Goal: Information Seeking & Learning: Learn about a topic

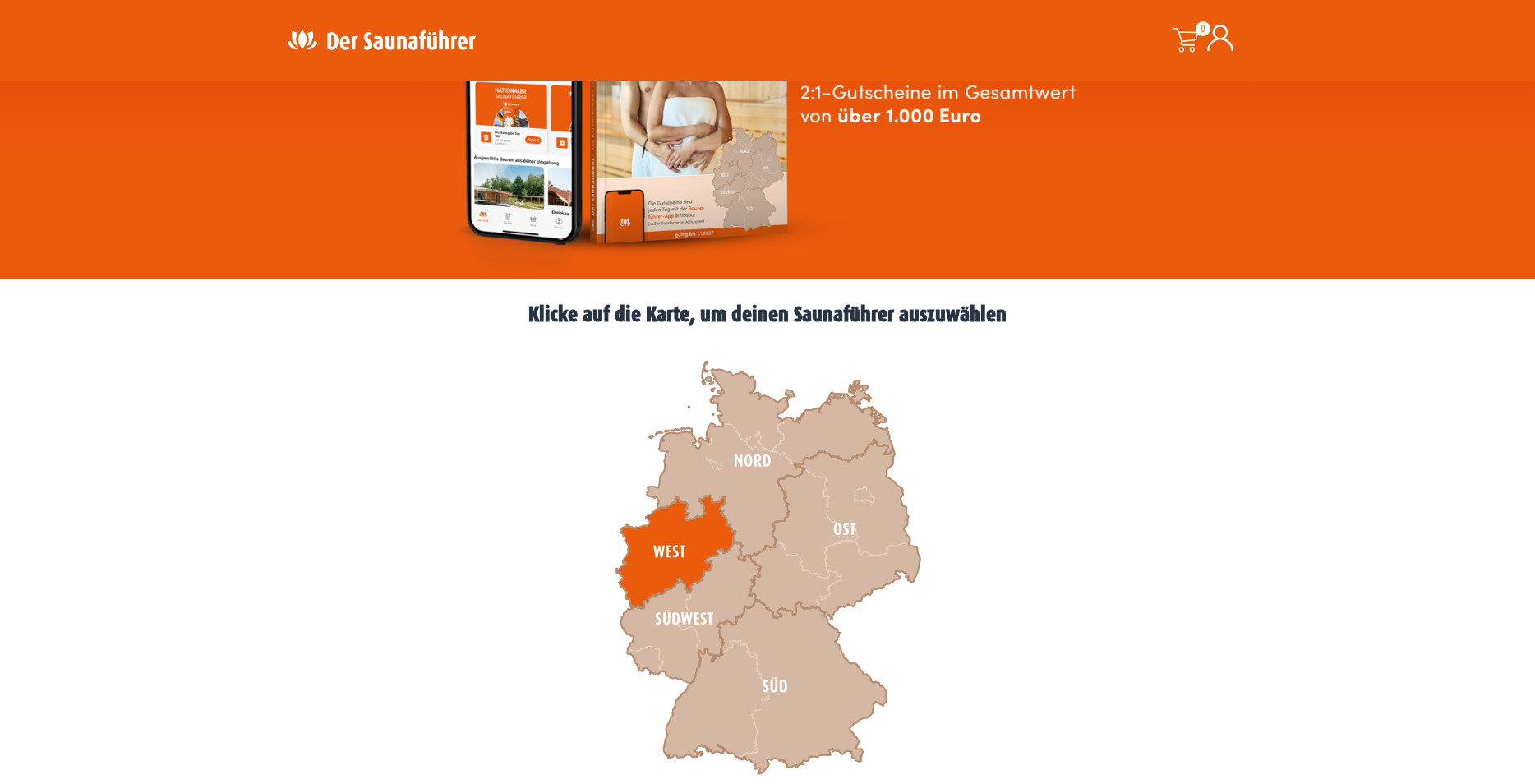
click at [674, 553] on icon at bounding box center [676, 552] width 120 height 113
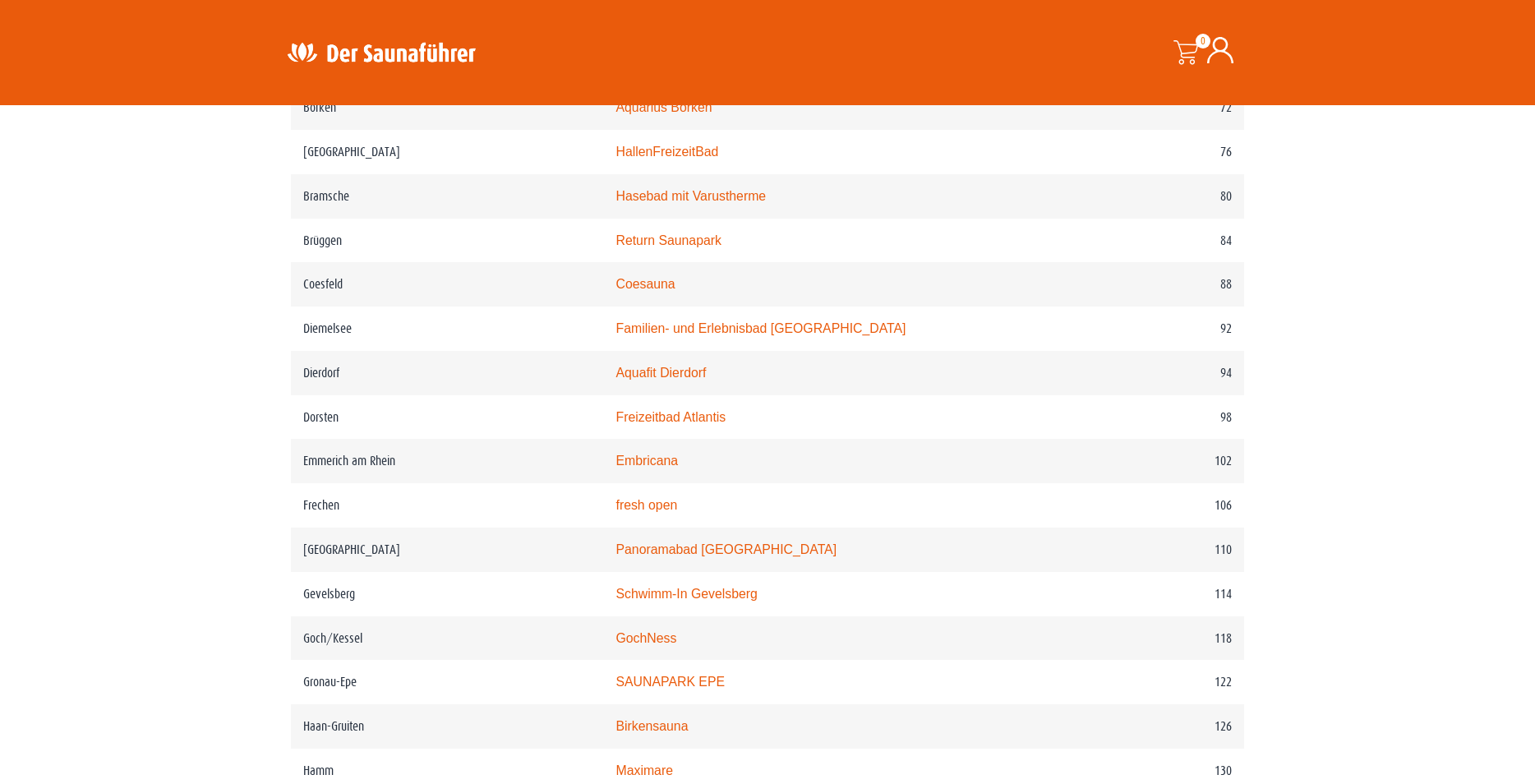
scroll to position [1479, 0]
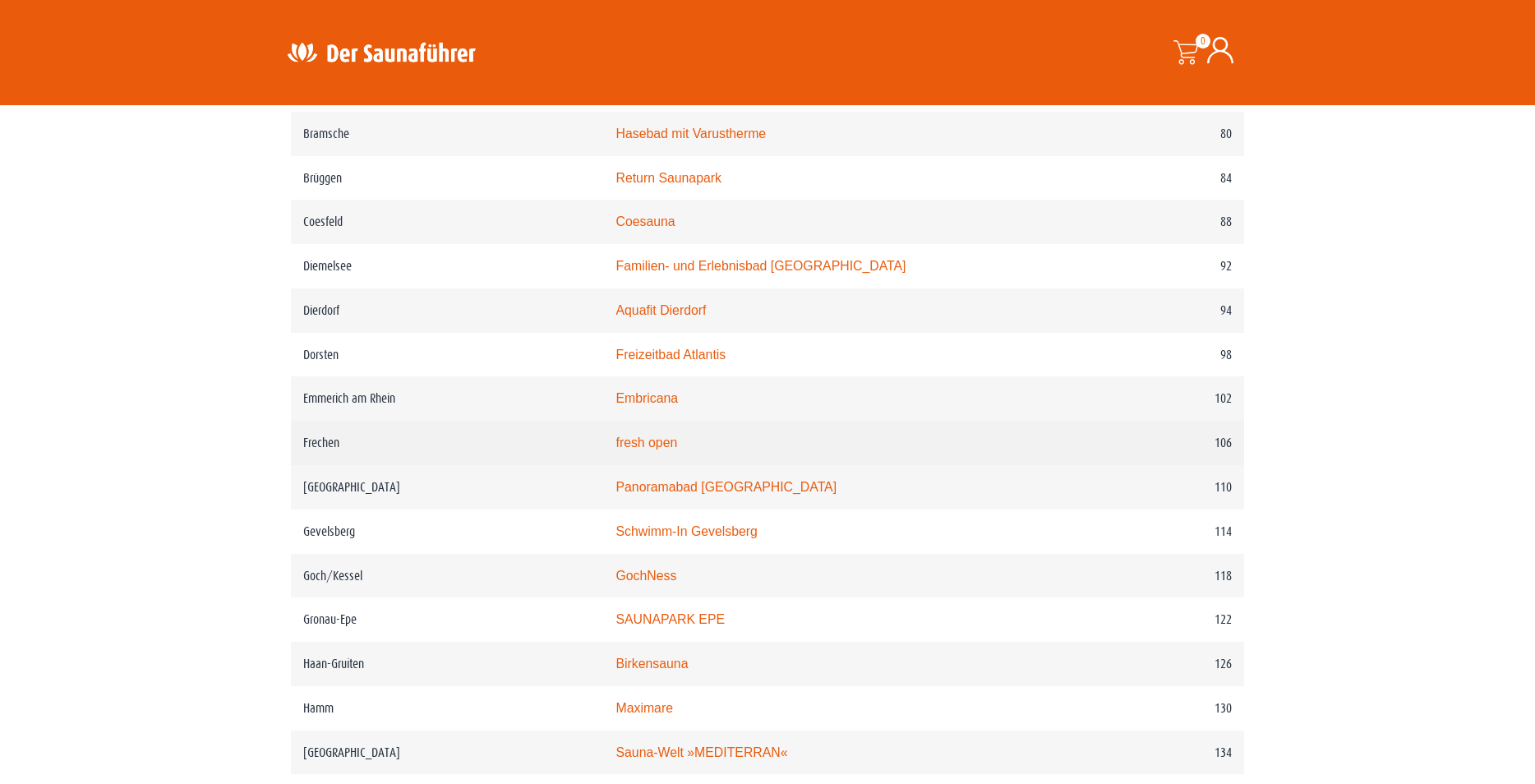
click at [672, 449] on link "fresh open" at bounding box center [647, 442] width 62 height 14
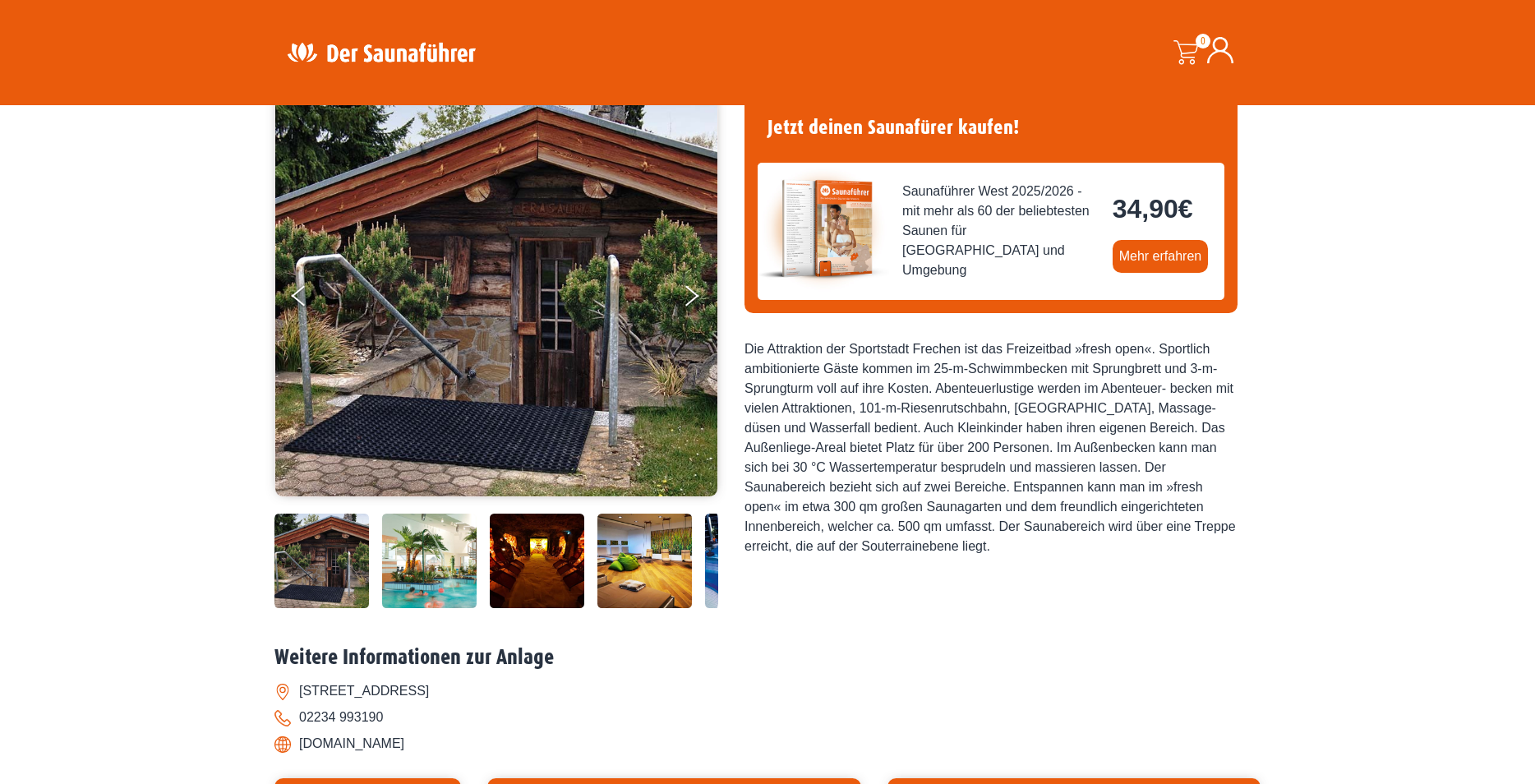
scroll to position [164, 0]
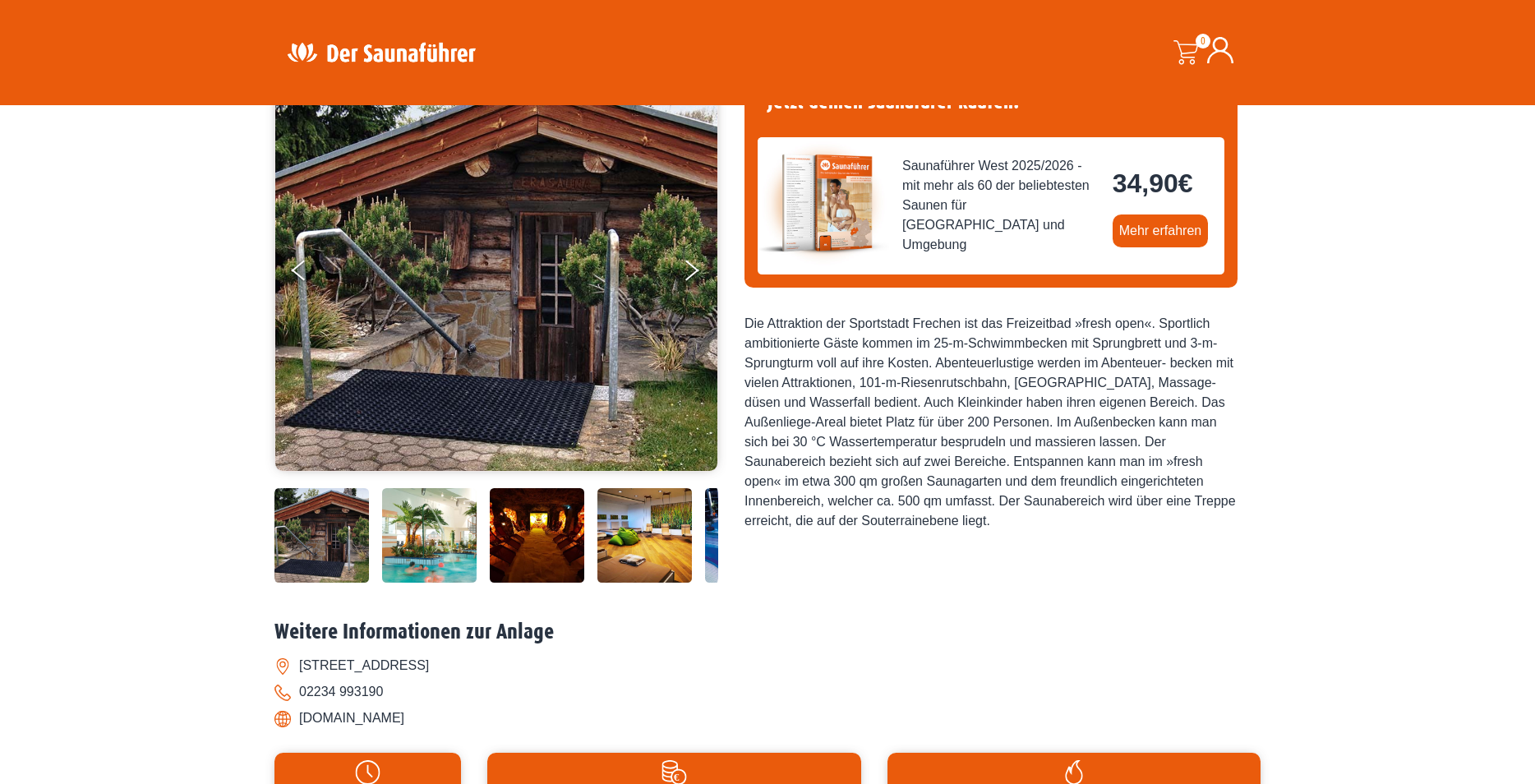
click at [430, 544] on img at bounding box center [430, 535] width 95 height 95
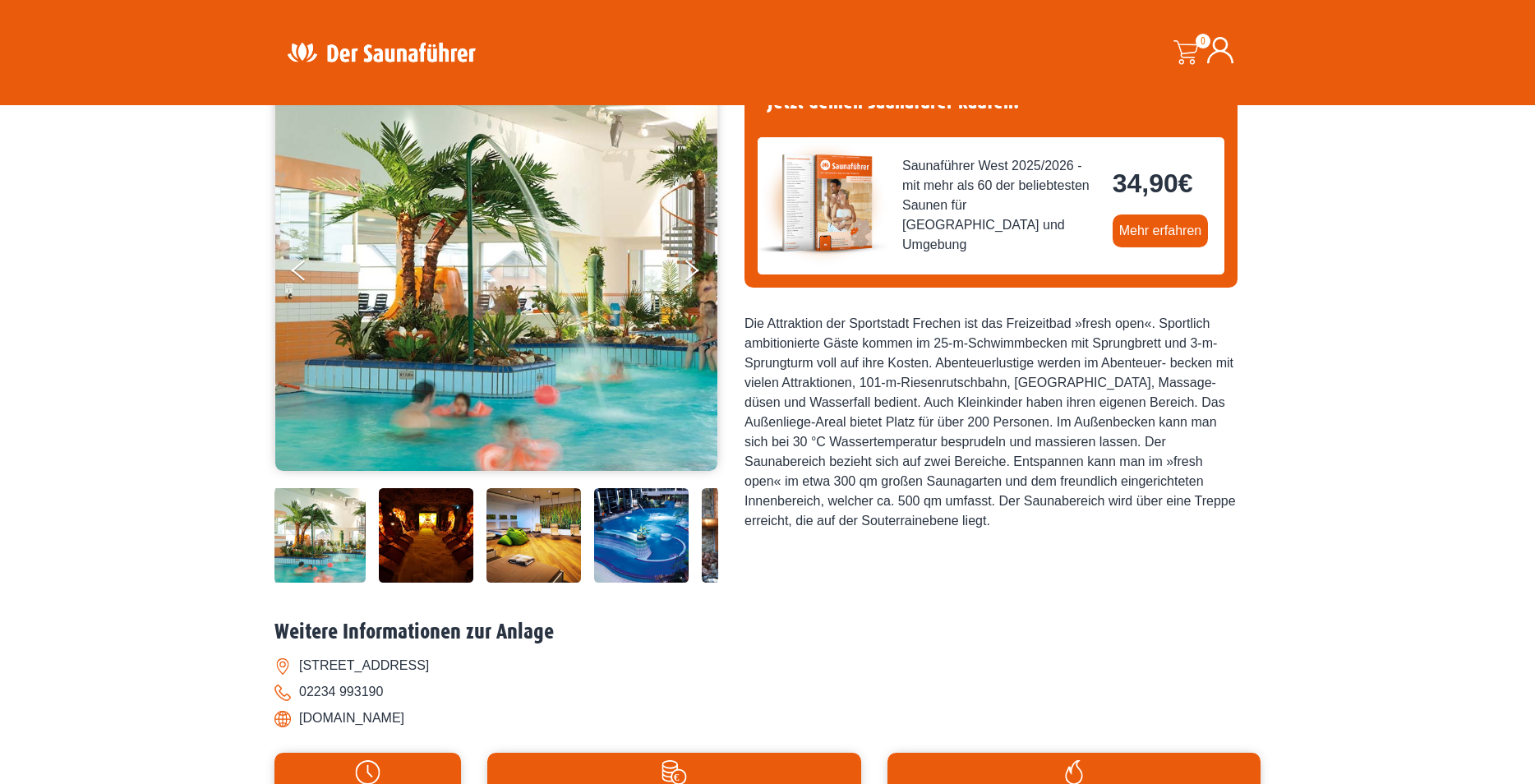
click at [557, 535] on img at bounding box center [534, 535] width 95 height 95
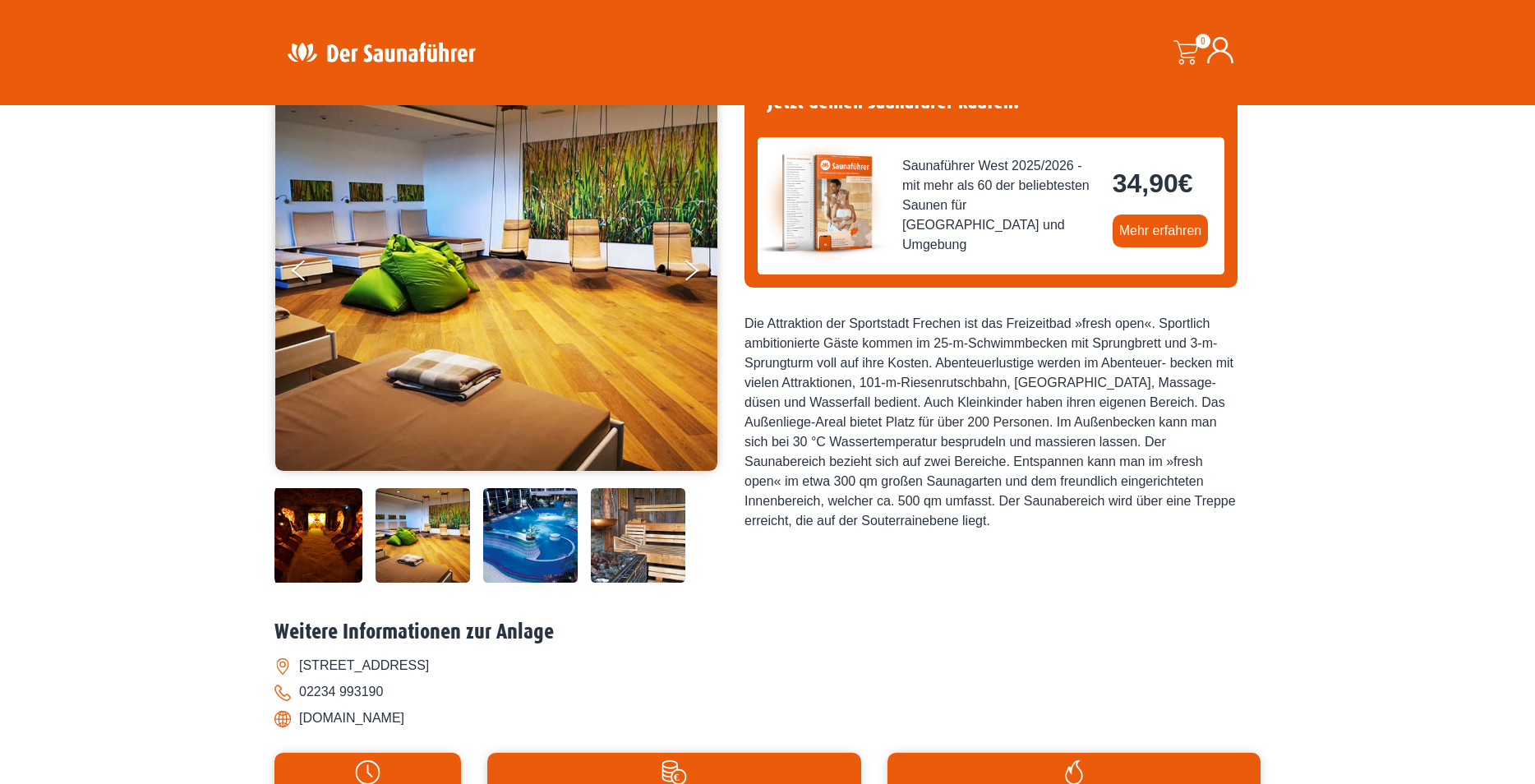
click at [558, 530] on img at bounding box center [531, 535] width 95 height 95
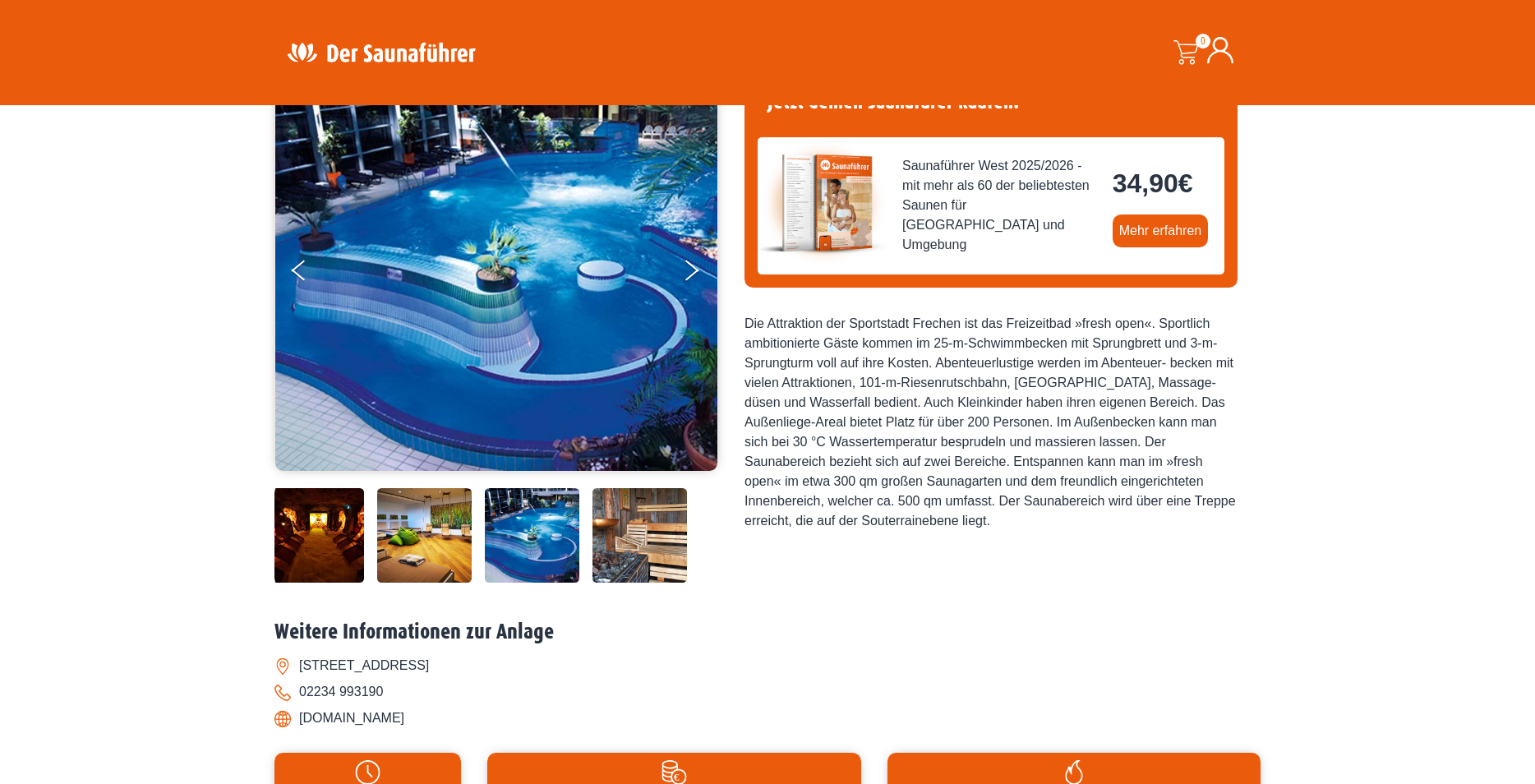
click at [633, 531] on img at bounding box center [640, 535] width 95 height 95
